Goal: Information Seeking & Learning: Find specific fact

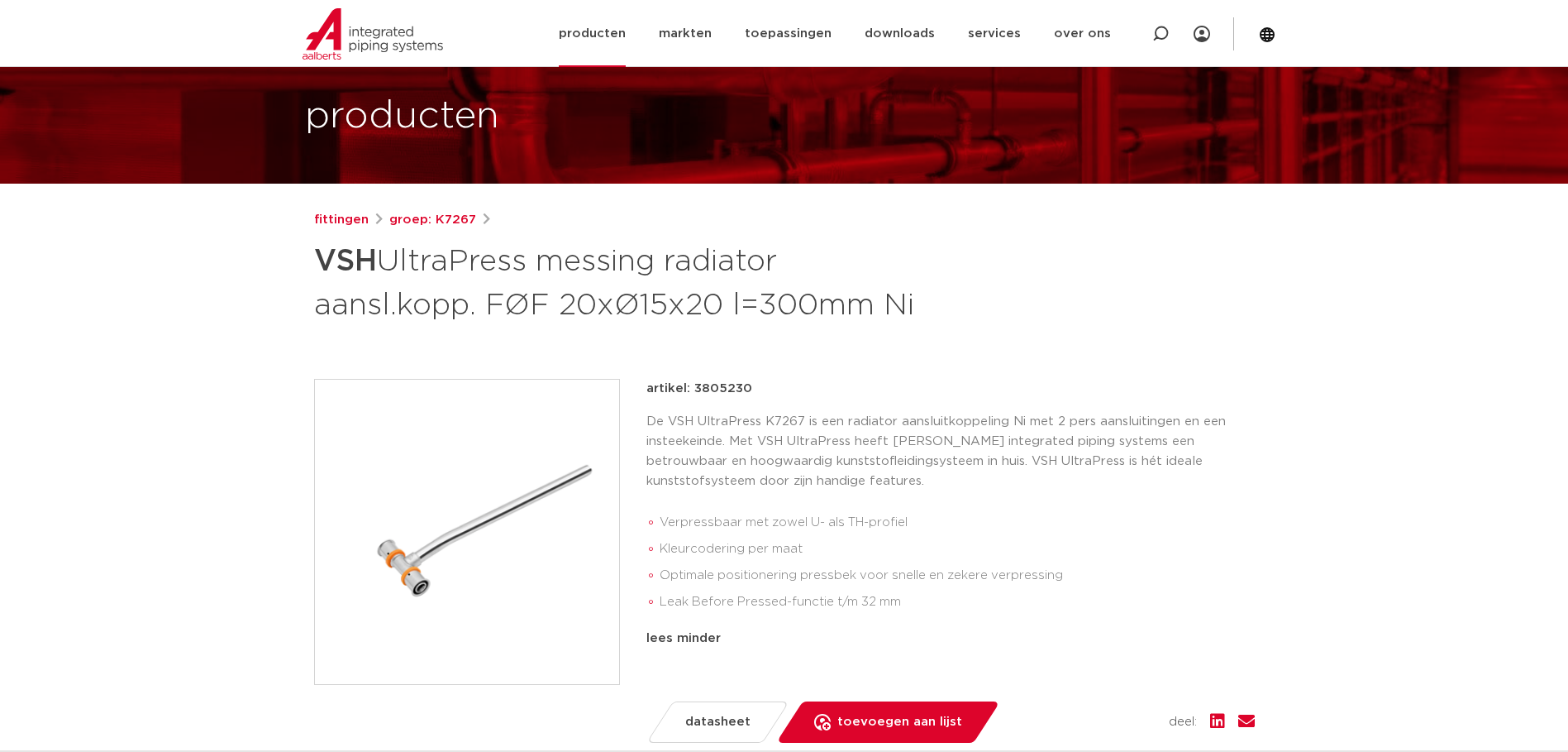
click at [392, 34] on img at bounding box center [373, 34] width 140 height 51
click at [353, 32] on img at bounding box center [373, 34] width 140 height 51
click at [323, 33] on img at bounding box center [373, 34] width 140 height 51
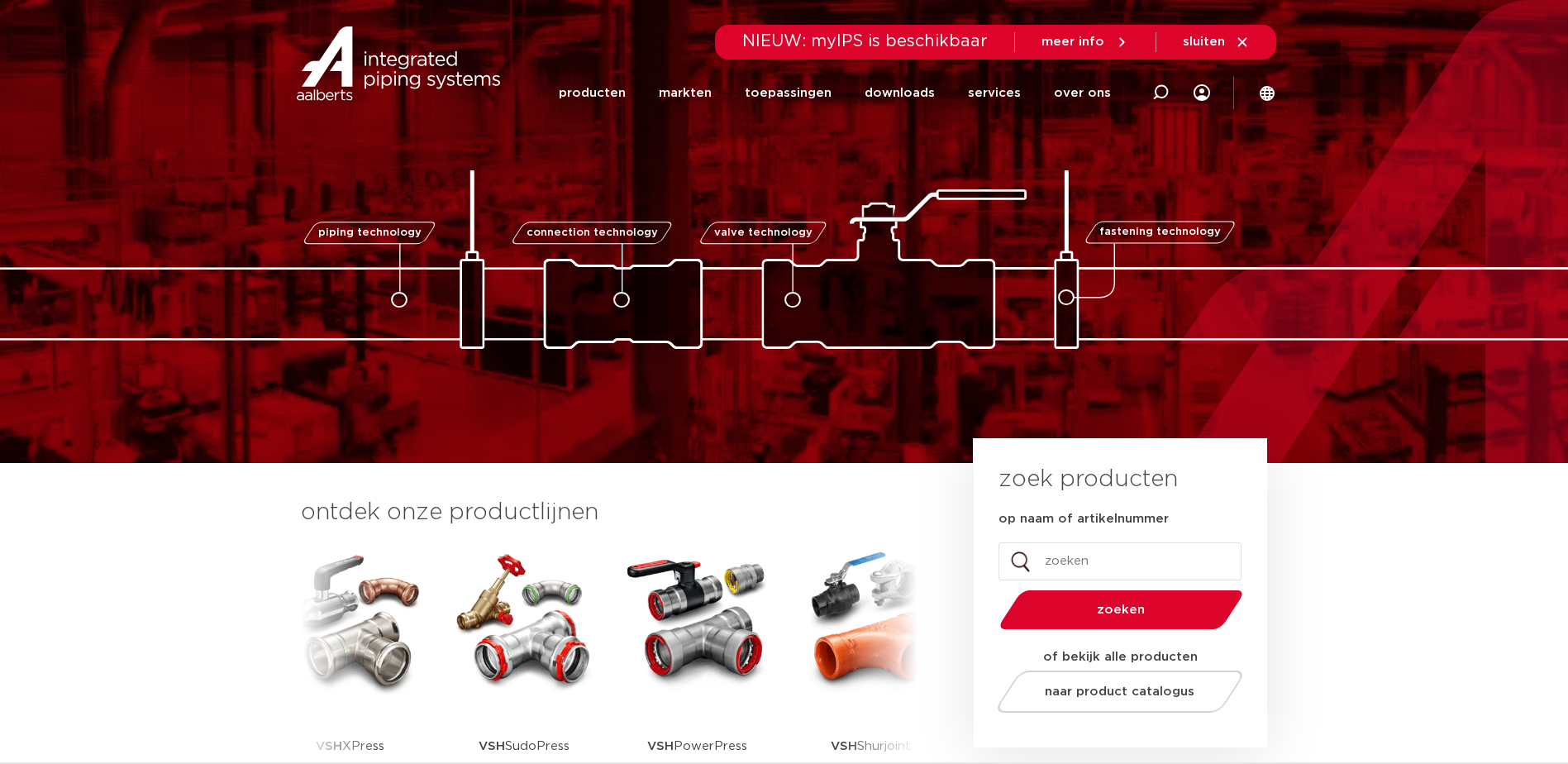
click at [1103, 555] on input "op naam of artikelnummer" at bounding box center [1120, 561] width 243 height 38
paste input "6342556"
type input "6342556"
click at [992, 589] on button "zoeken" at bounding box center [1120, 610] width 256 height 43
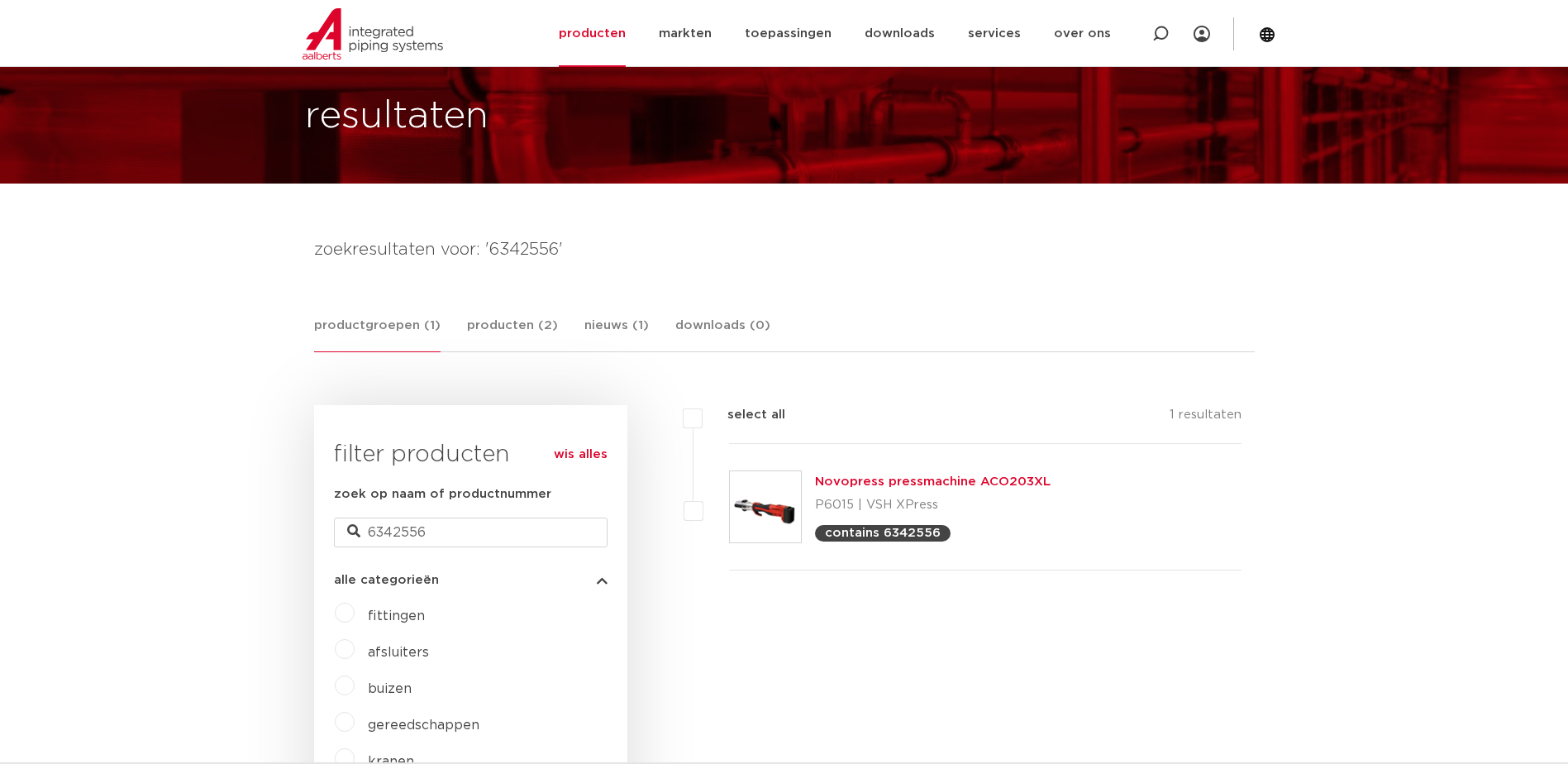
drag, startPoint x: 887, startPoint y: 515, endPoint x: 897, endPoint y: 434, distance: 81.6
click at [892, 502] on p "P6015 | VSH XPress" at bounding box center [933, 505] width 235 height 27
click at [867, 481] on link "Novopress pressmachine ACO203XL" at bounding box center [933, 481] width 235 height 13
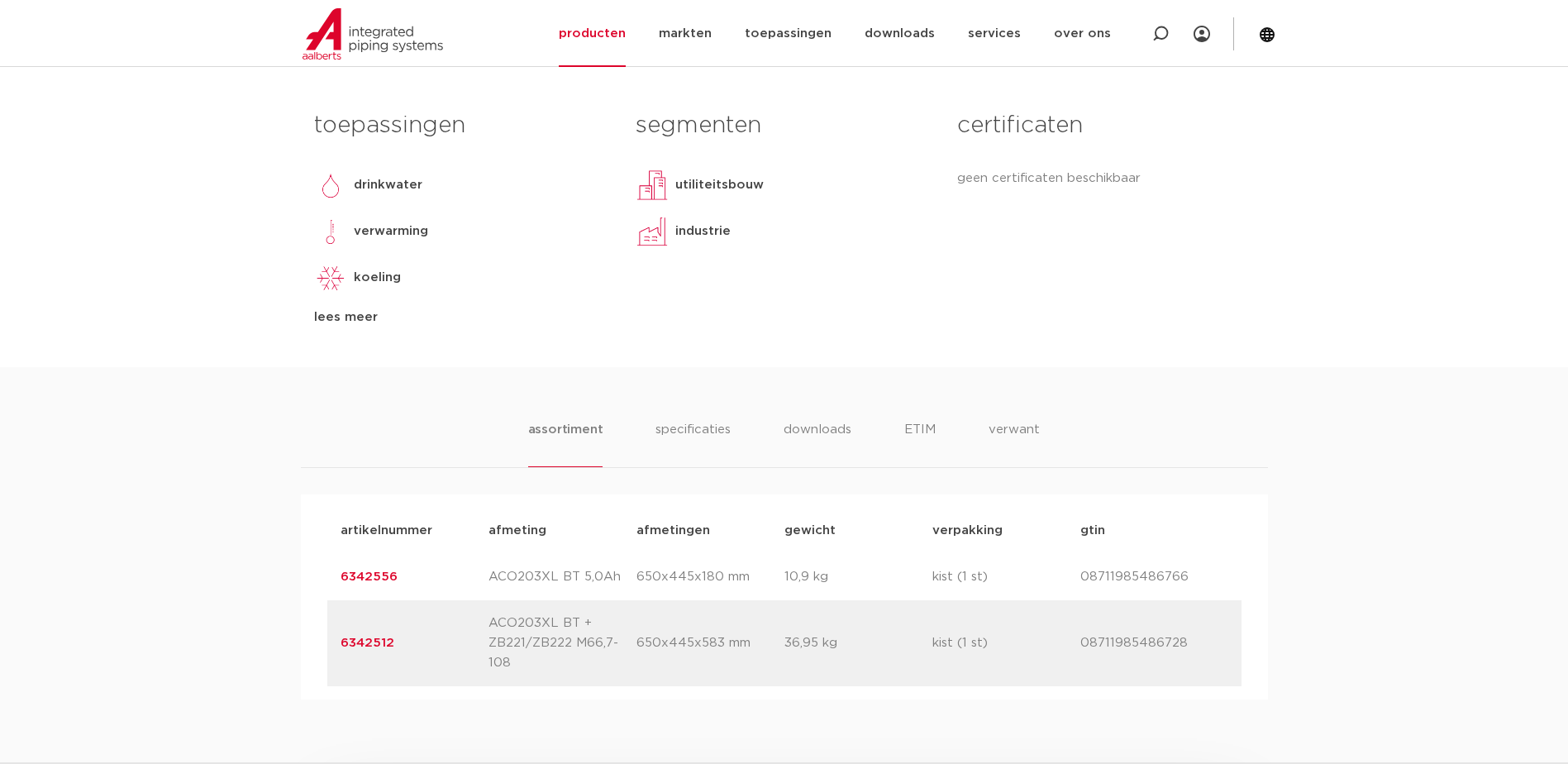
scroll to position [827, 0]
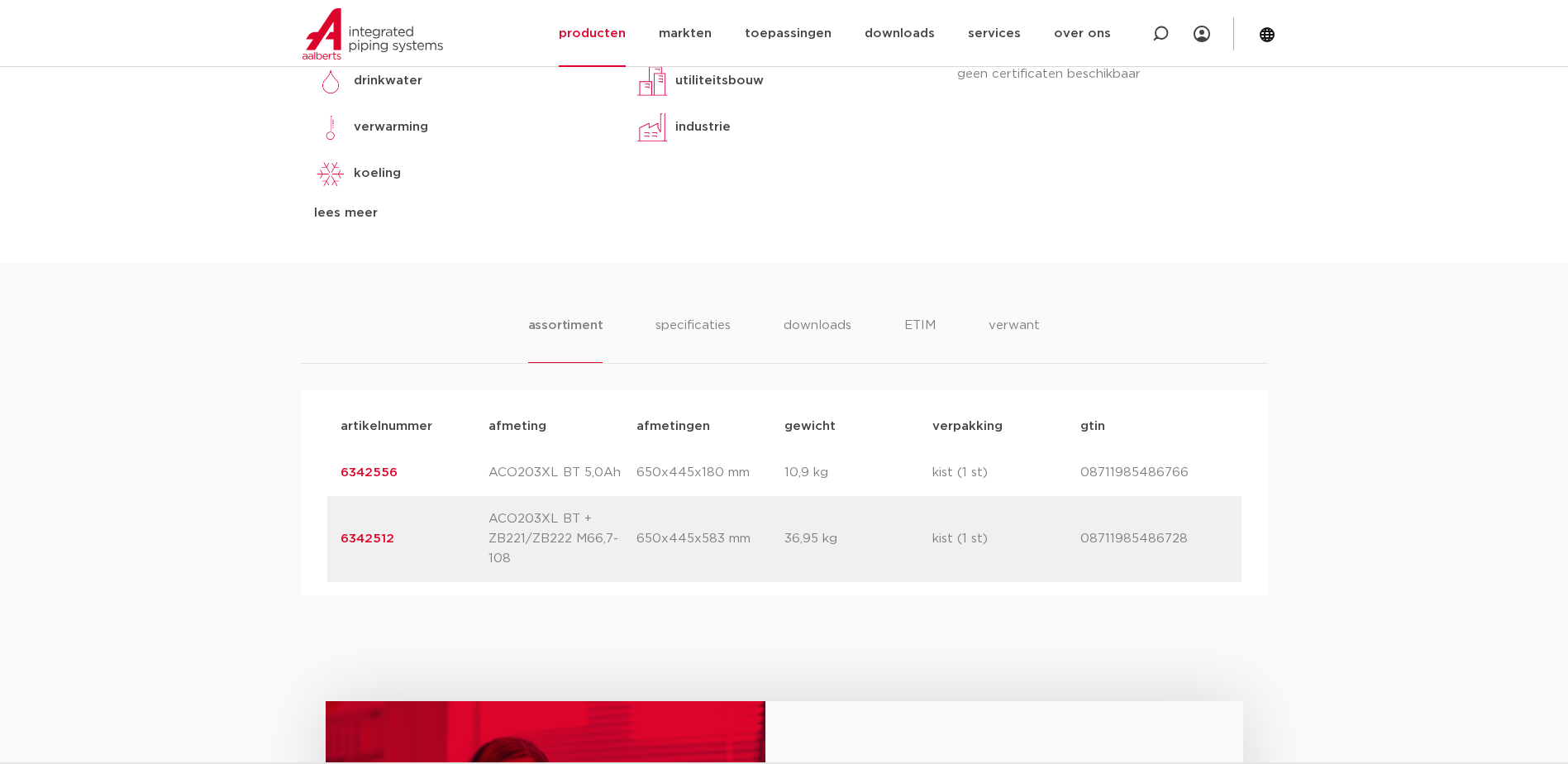
click at [374, 543] on link "6342512" at bounding box center [367, 538] width 53 height 13
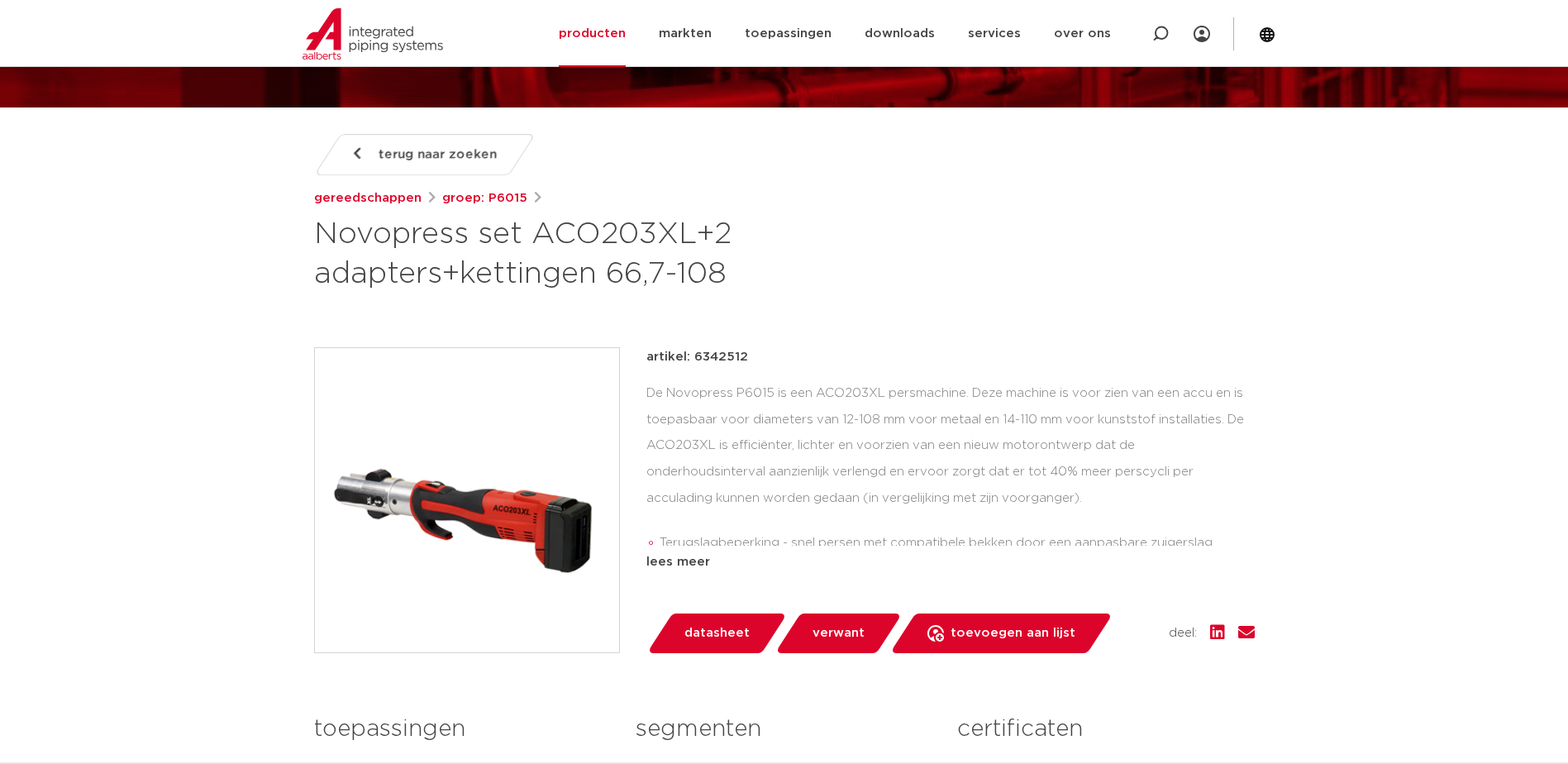
scroll to position [165, 0]
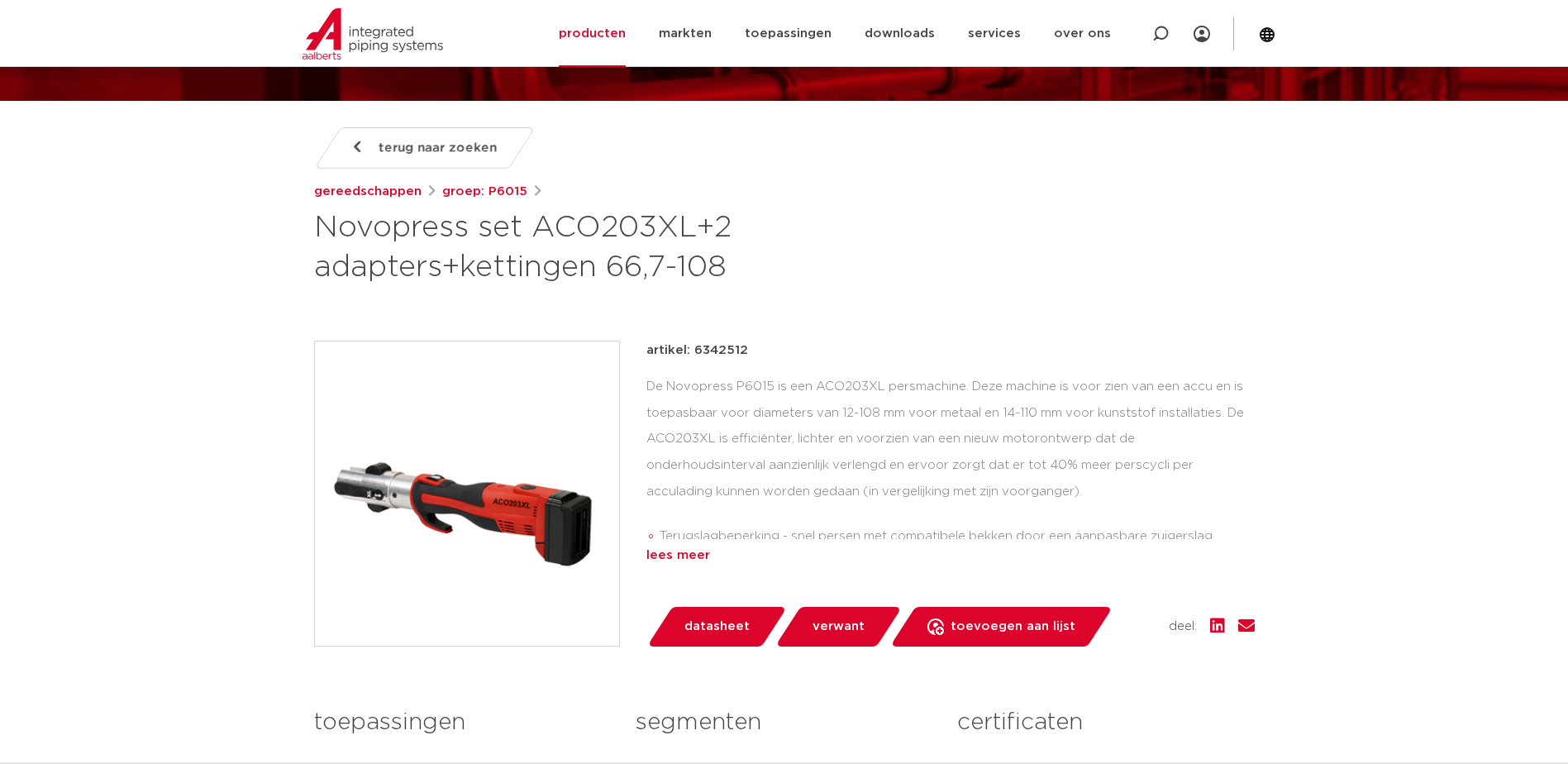
click at [689, 552] on div "lees meer" at bounding box center [950, 555] width 608 height 20
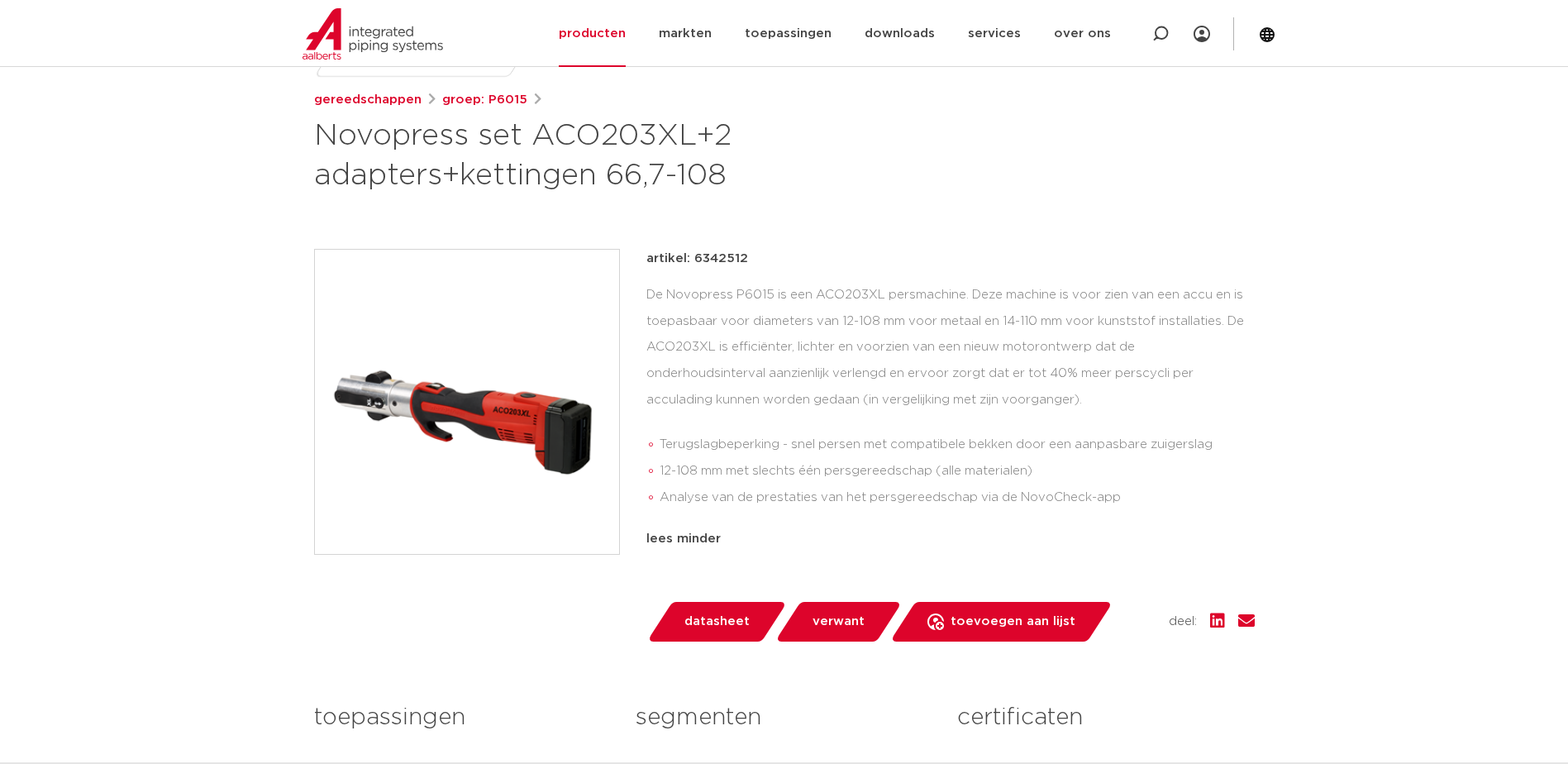
scroll to position [248, 0]
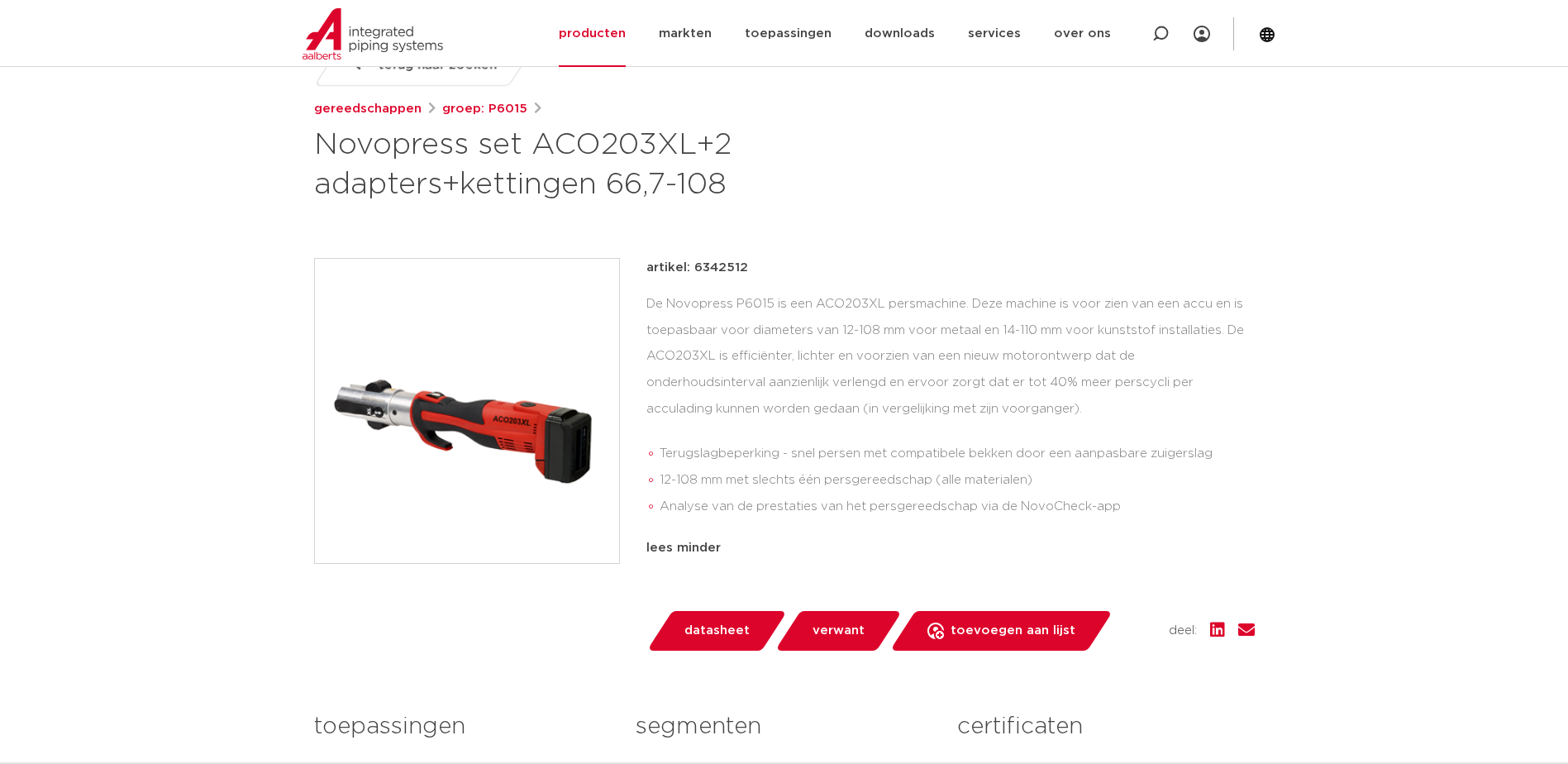
drag, startPoint x: 692, startPoint y: 267, endPoint x: 752, endPoint y: 264, distance: 60.1
click at [752, 264] on div "artikel: 6342512" at bounding box center [950, 268] width 608 height 20
copy p "6342512"
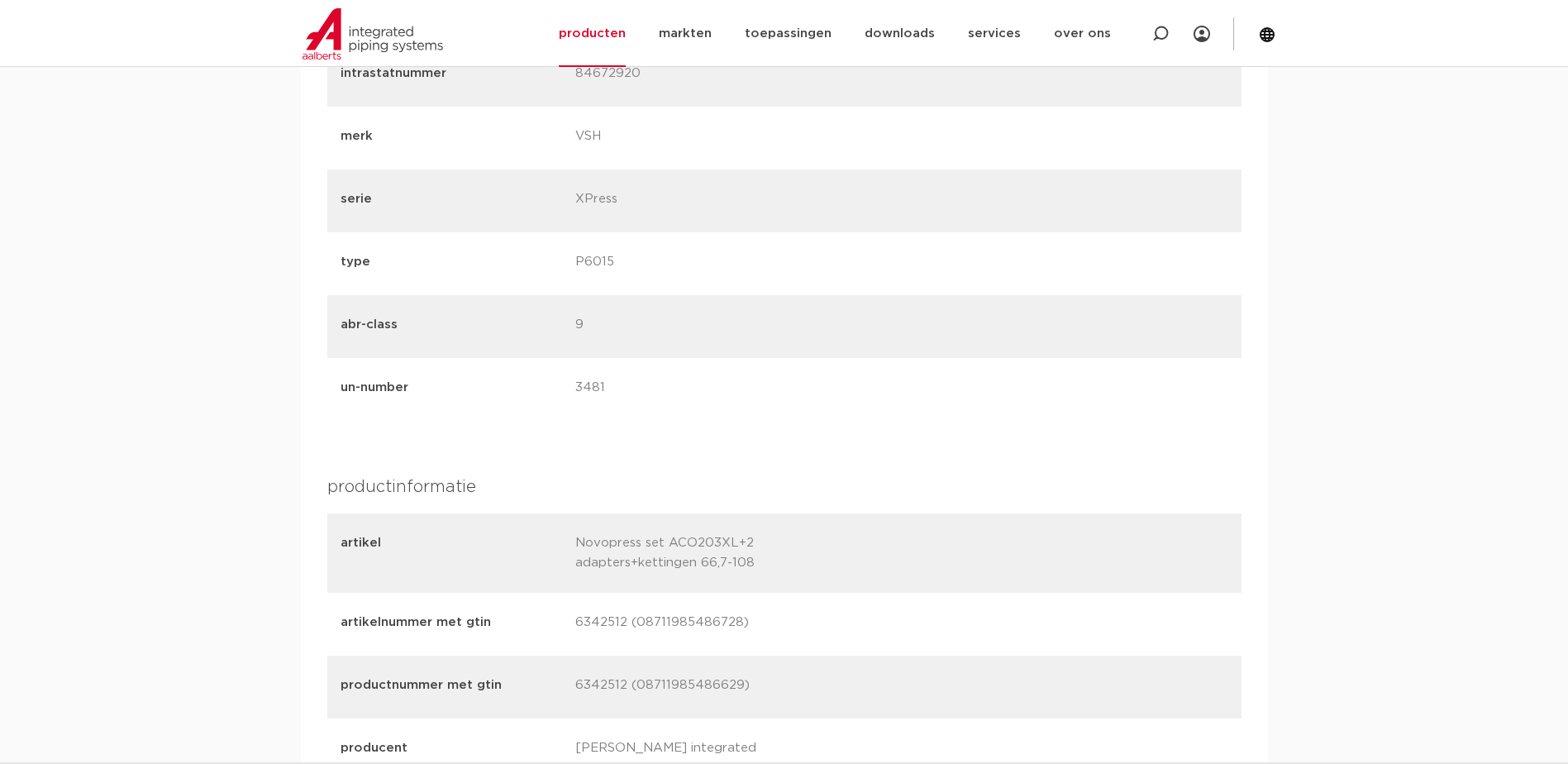
scroll to position [1902, 0]
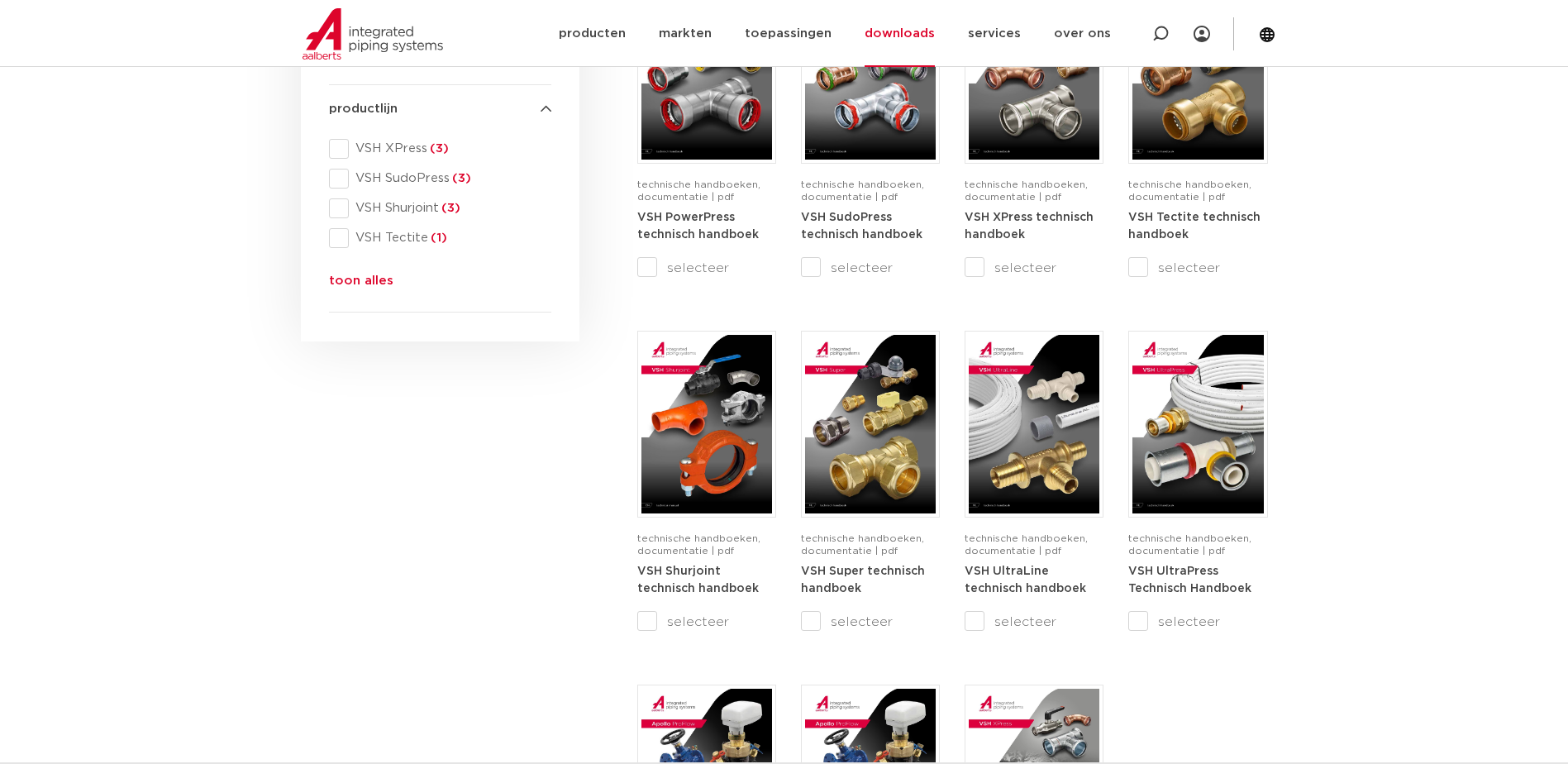
drag, startPoint x: 153, startPoint y: 363, endPoint x: 154, endPoint y: 354, distance: 9.1
click at [153, 361] on section "search downloads by name or type search Search content Clear filters filters wi…" at bounding box center [784, 285] width 1568 height 1527
